Goal: Check status: Verify the current state of an ongoing process or item

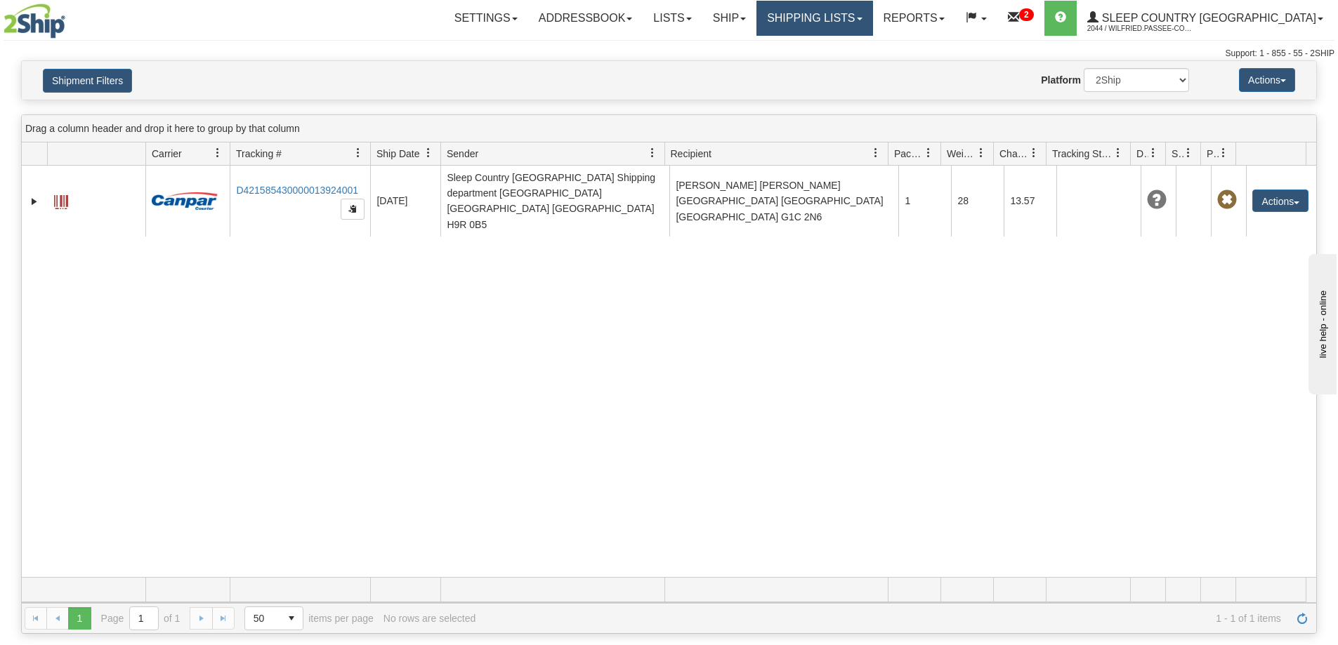
click at [855, 9] on link "Shipping lists" at bounding box center [814, 18] width 116 height 35
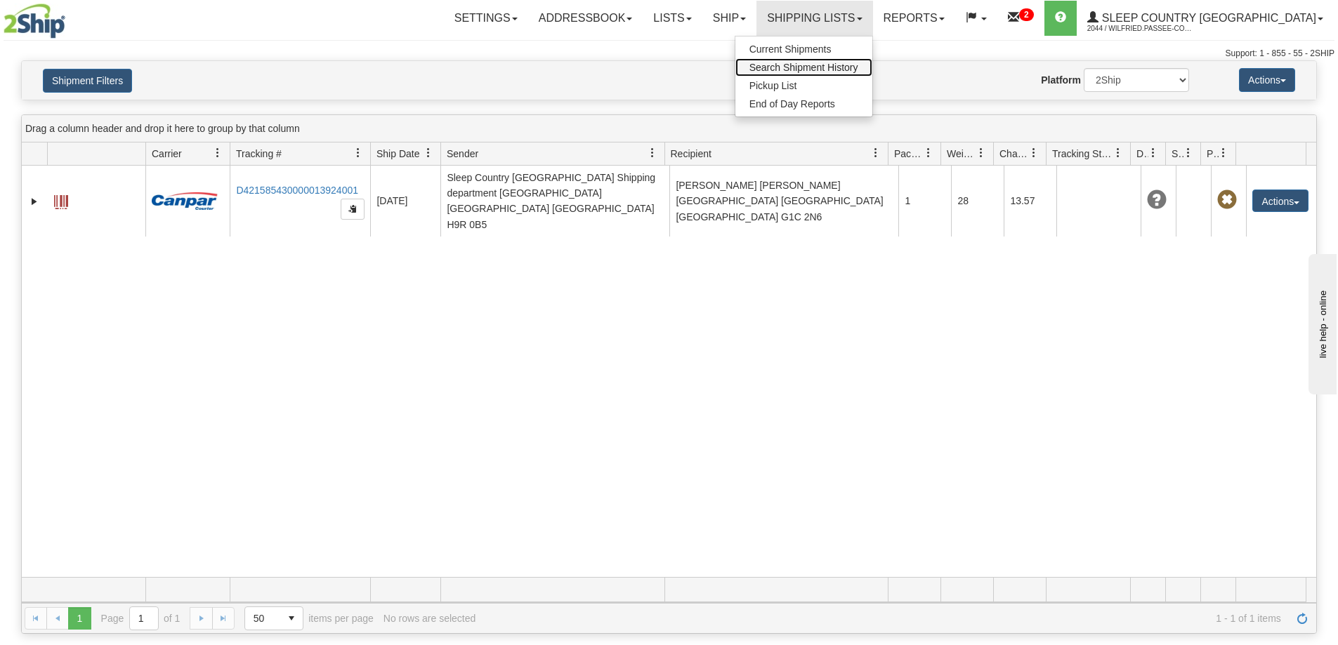
click at [858, 72] on span "Search Shipment History" at bounding box center [803, 67] width 109 height 11
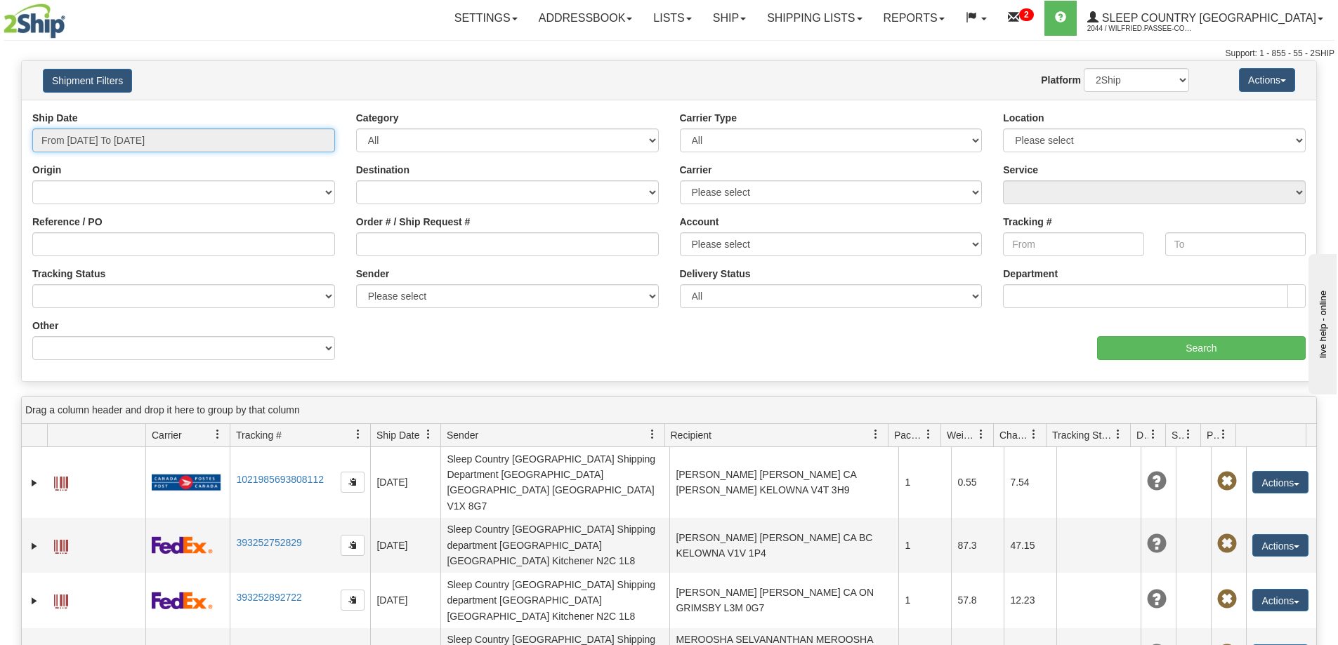
click at [157, 139] on input "From 09/15/2025 To 09/16/2025" at bounding box center [183, 141] width 303 height 24
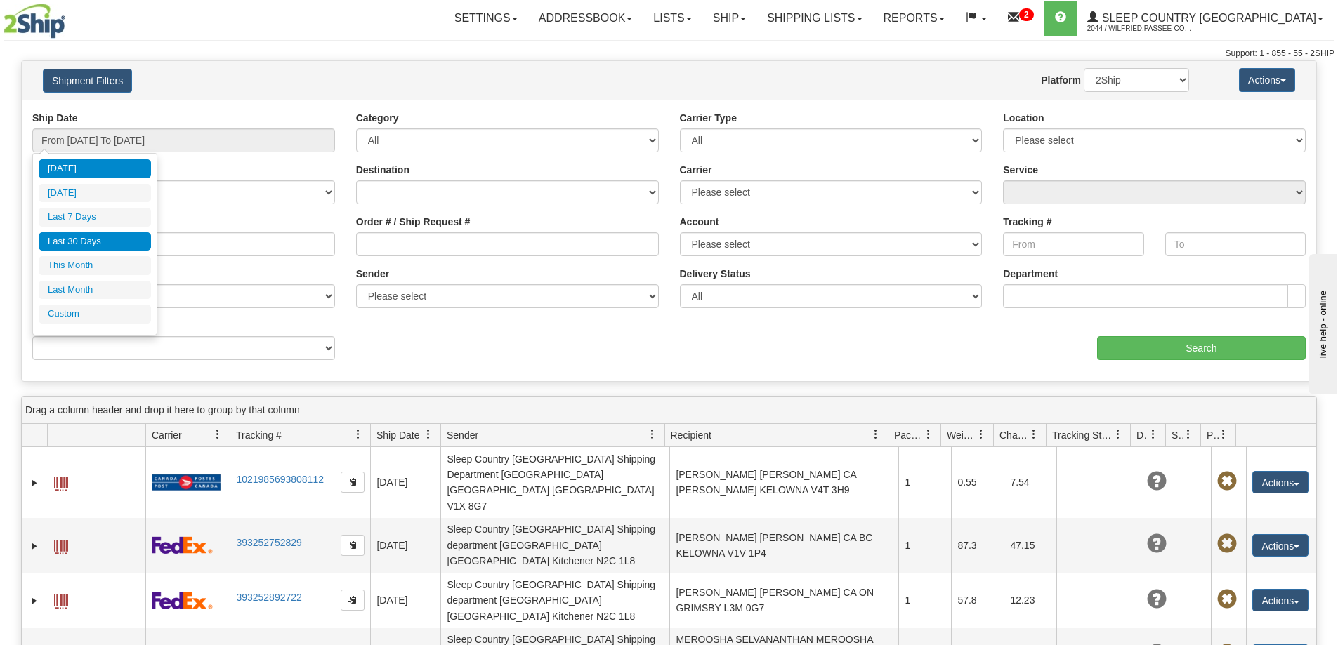
click at [95, 243] on li "Last 30 Days" at bounding box center [95, 241] width 112 height 19
type input "From 08/18/2025 To 09/16/2025"
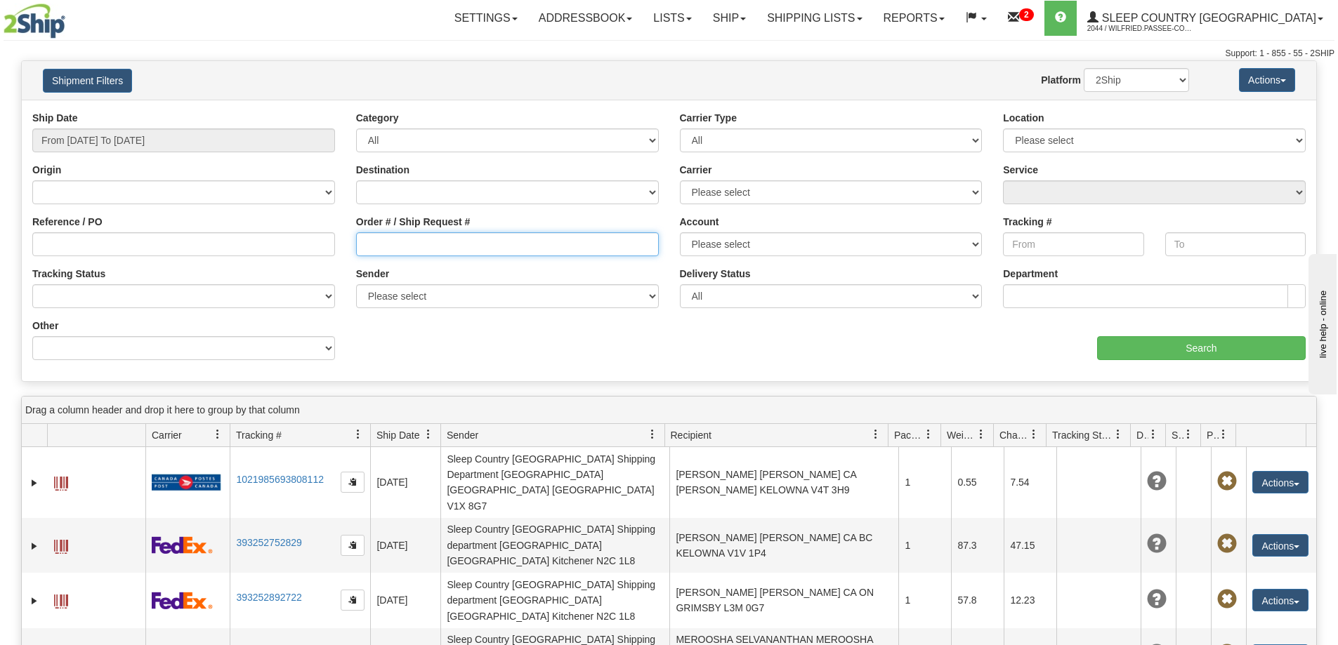
click at [421, 244] on input "Order # / Ship Request #" at bounding box center [507, 244] width 303 height 24
paste input "9000B320125"
type input "9000B320125"
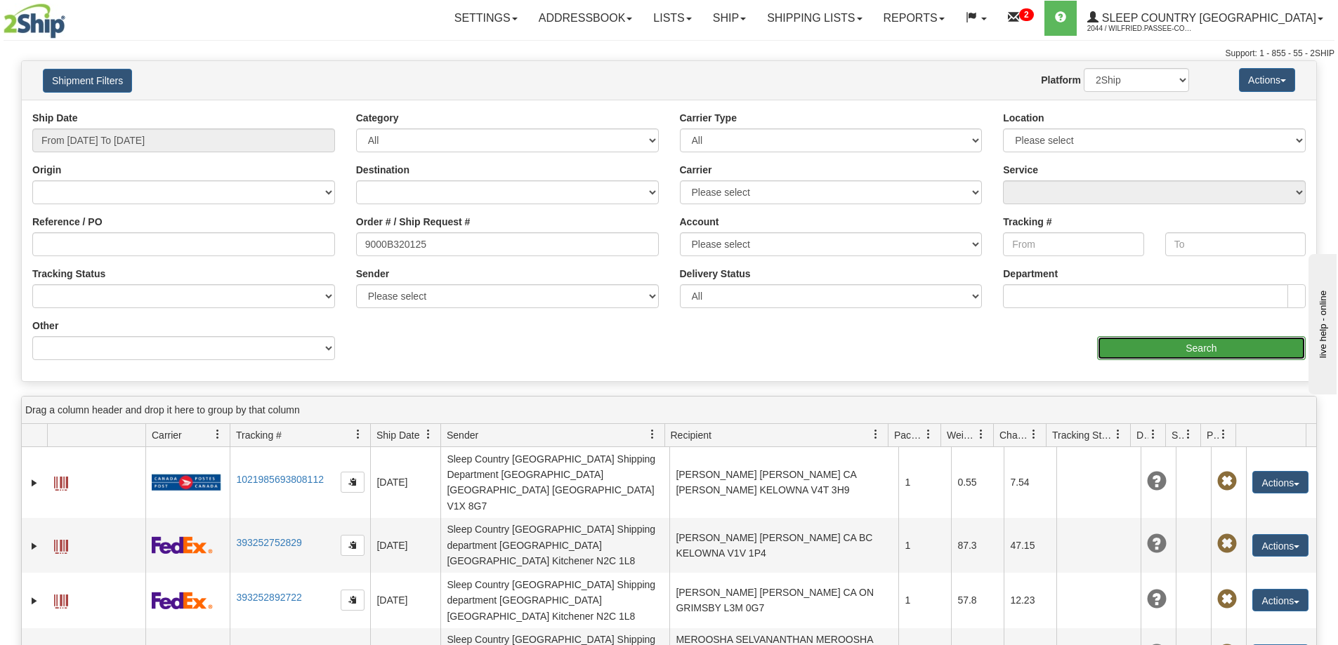
click at [1129, 353] on input "Search" at bounding box center [1201, 348] width 209 height 24
